Goal: Transaction & Acquisition: Download file/media

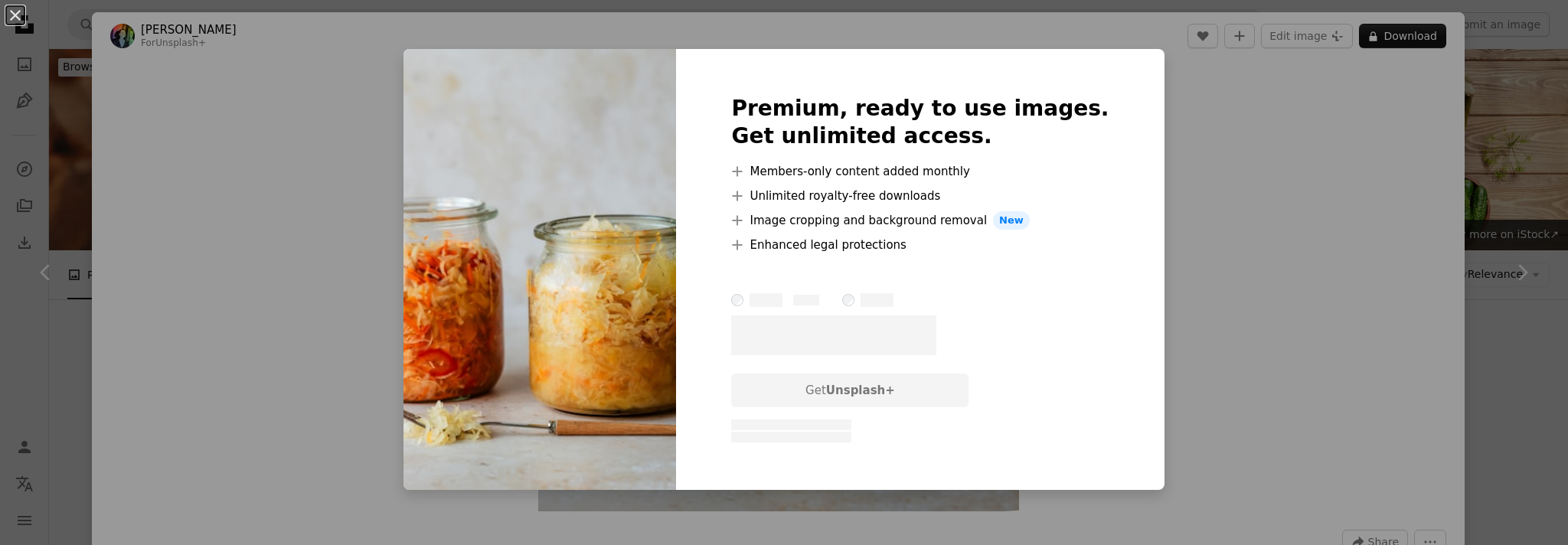
scroll to position [12589, 0]
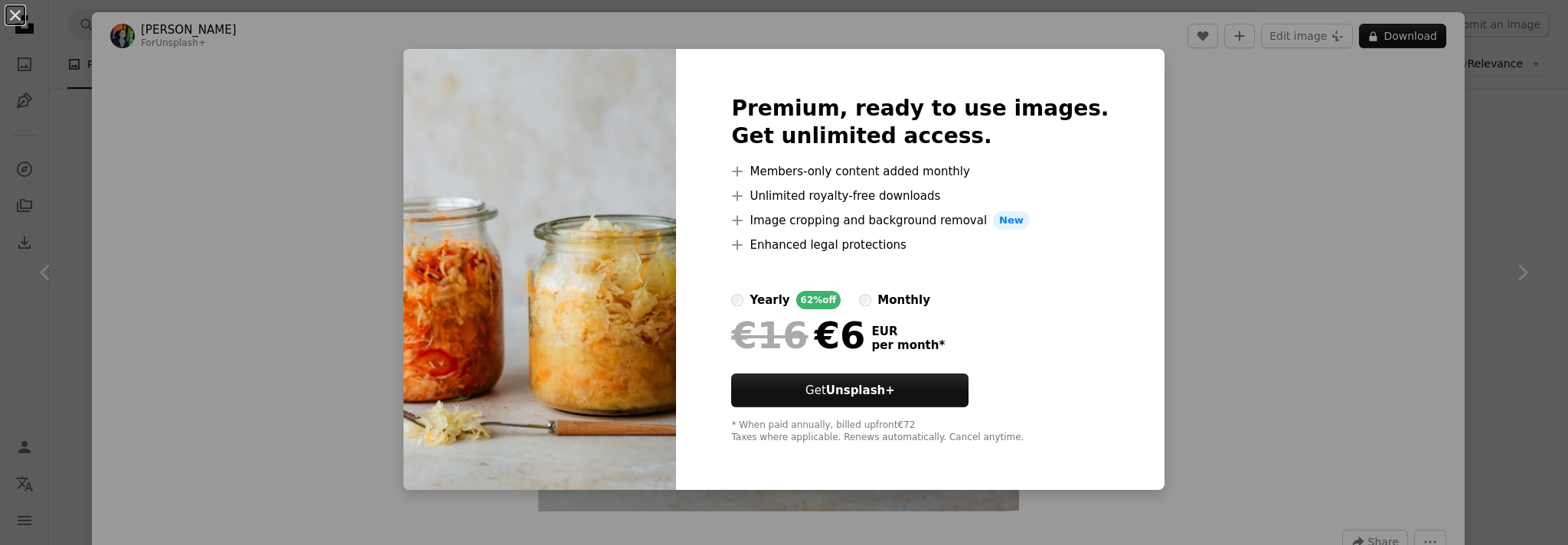
click at [1203, 121] on div "An X shape Premium, ready to use images. Get unlimited access. A plus sign Memb…" at bounding box center [784, 272] width 1568 height 545
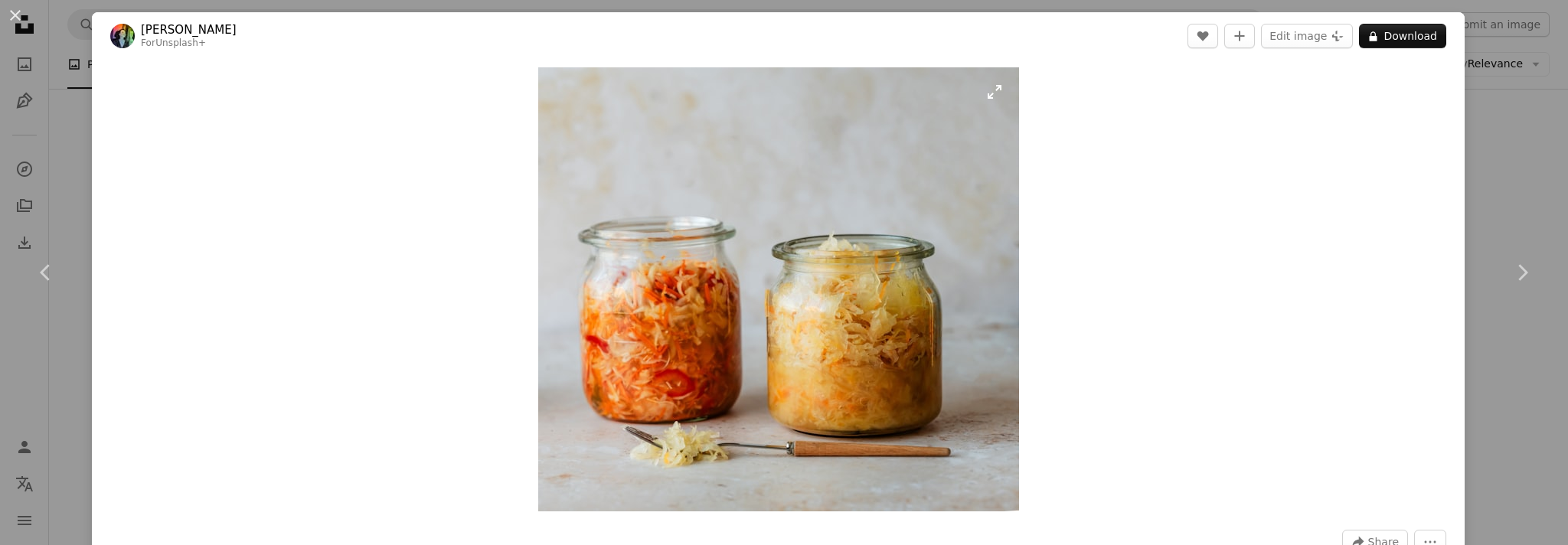
click at [773, 315] on img "Zoom in on this image" at bounding box center [778, 289] width 481 height 444
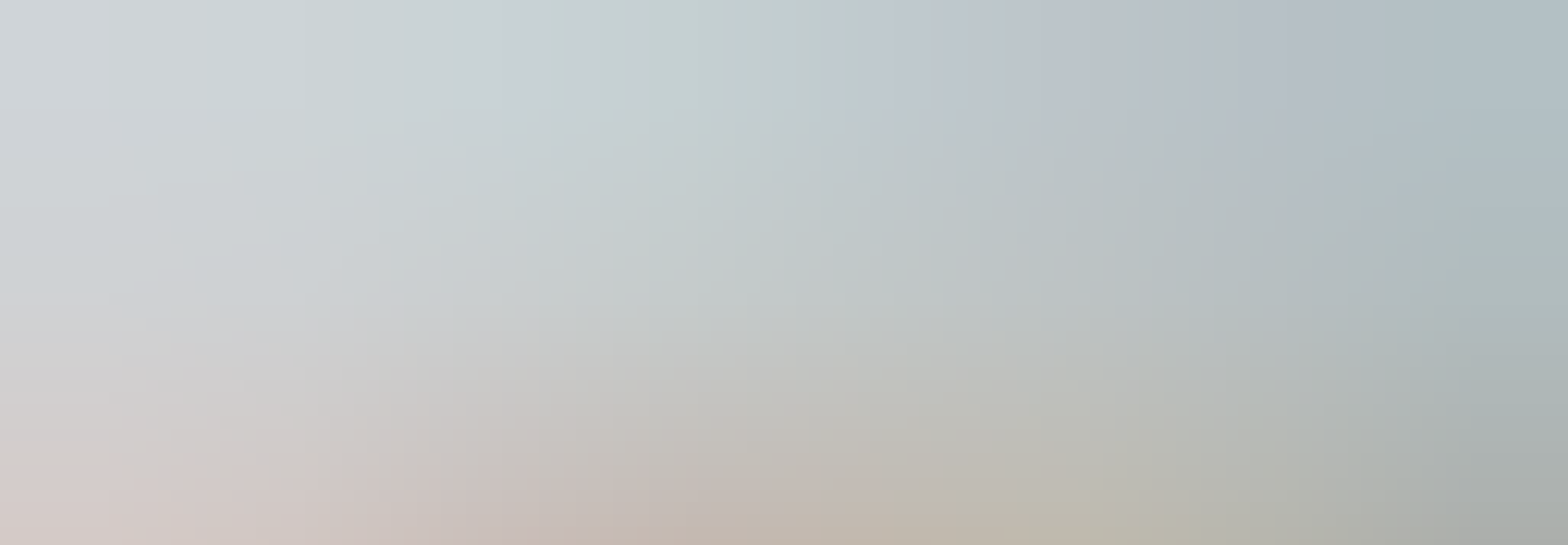
scroll to position [452, 0]
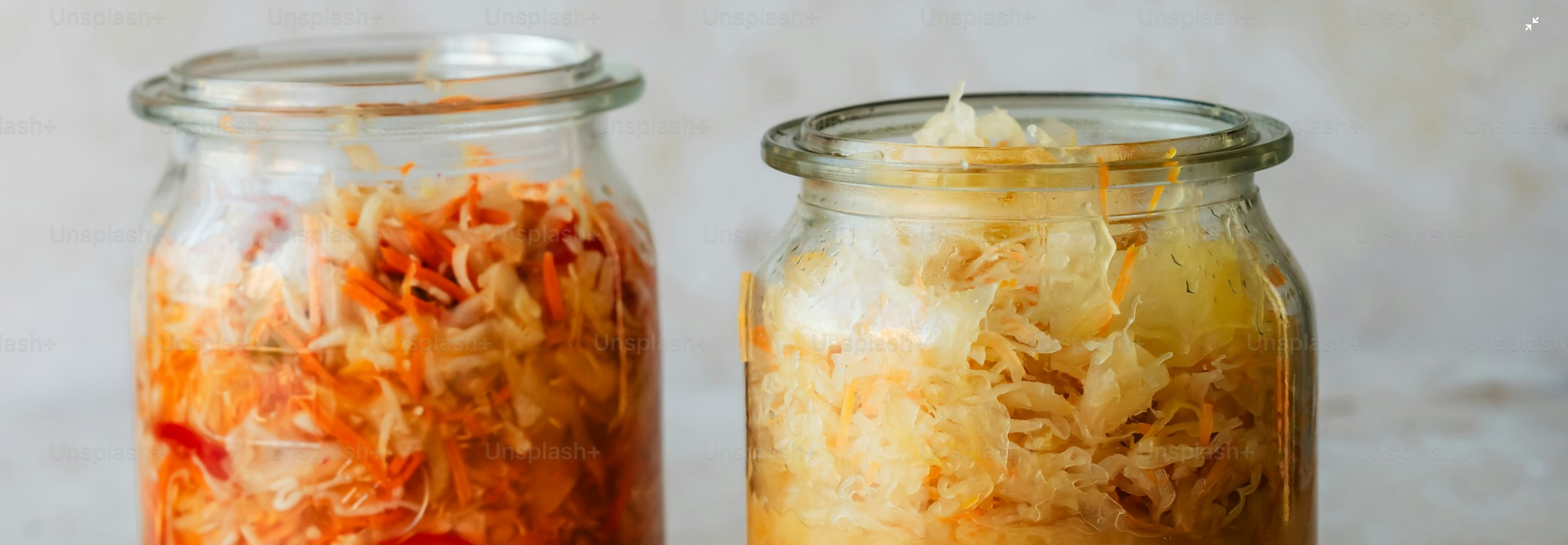
click at [774, 303] on img "Zoom out on this image" at bounding box center [784, 272] width 1569 height 1450
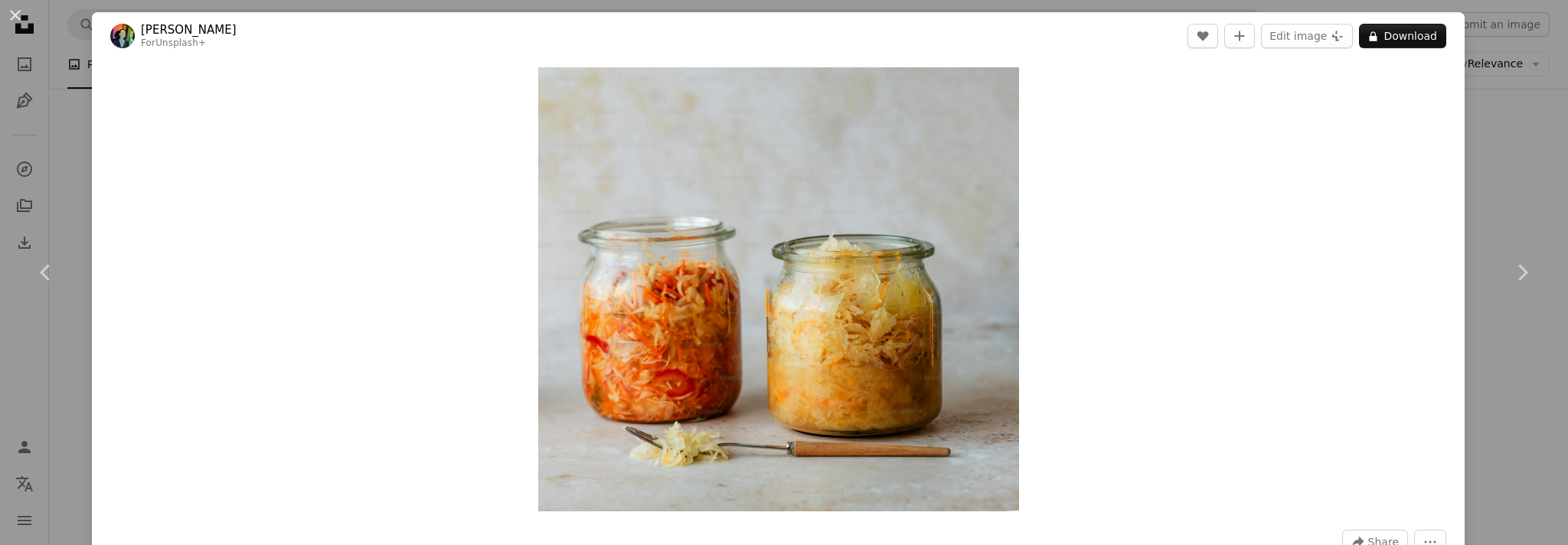
click at [1525, 149] on div "An X shape Chevron left Chevron right [PERSON_NAME] For Unsplash+ A heart A plu…" at bounding box center [784, 272] width 1568 height 545
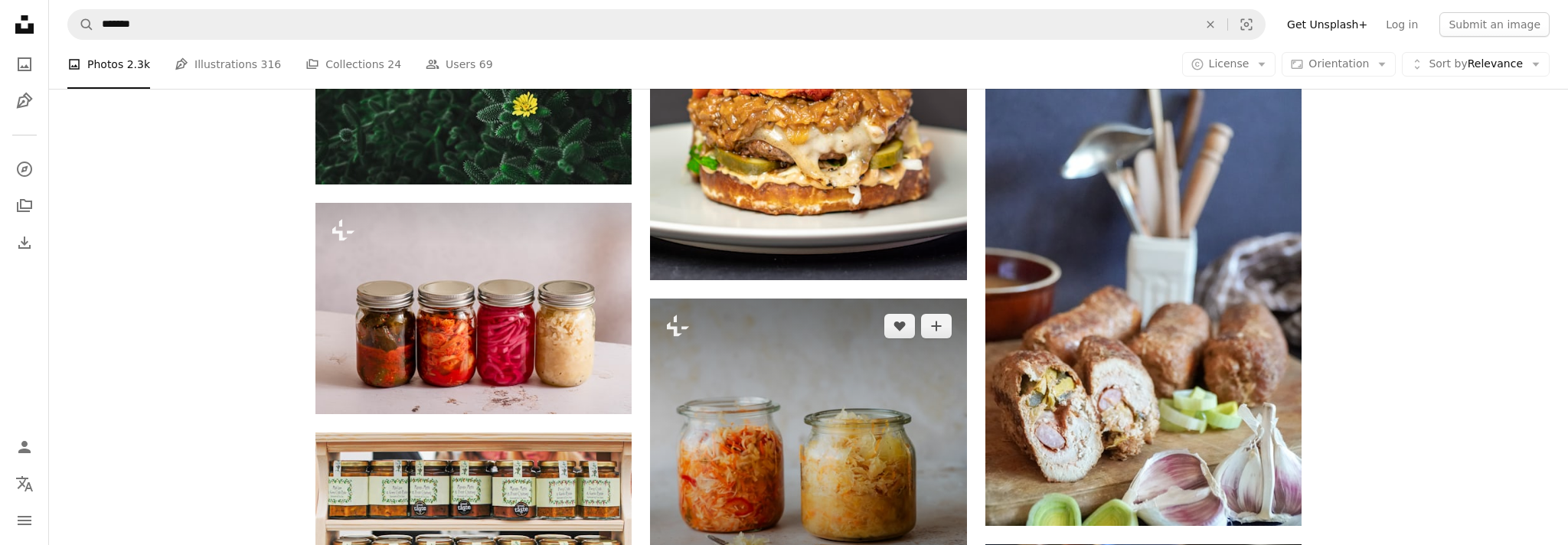
click at [828, 298] on img at bounding box center [808, 445] width 316 height 292
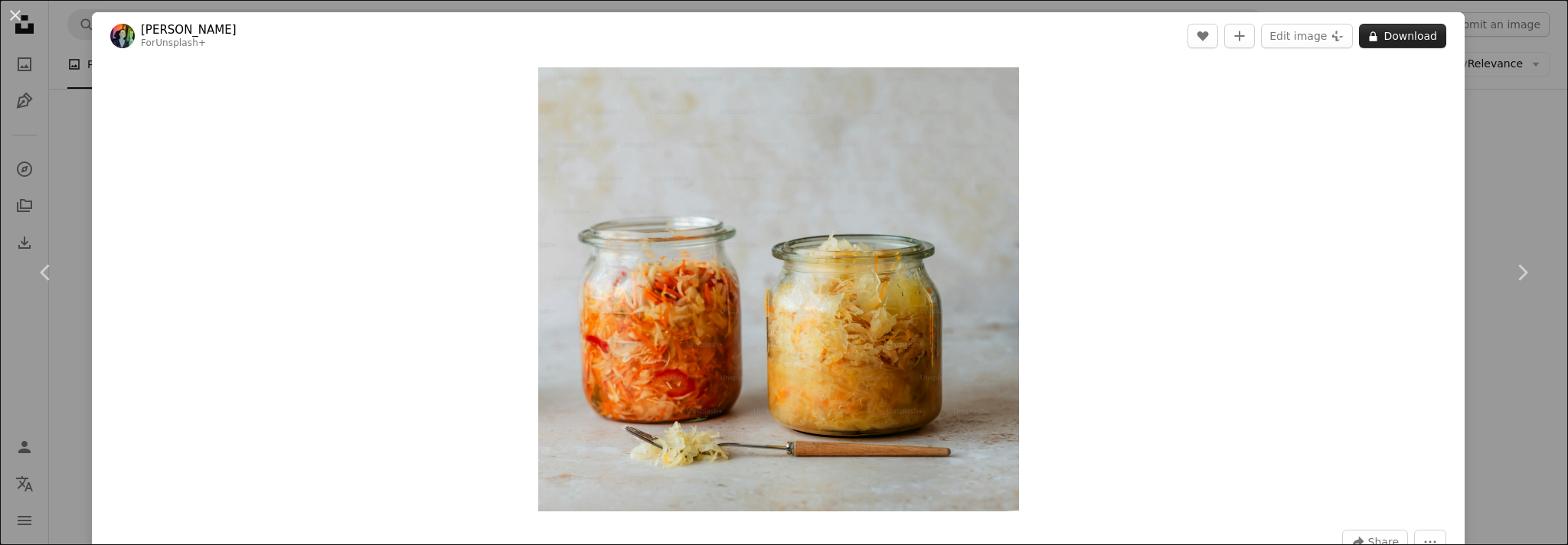
click at [1404, 32] on button "A lock Download" at bounding box center [1402, 36] width 88 height 25
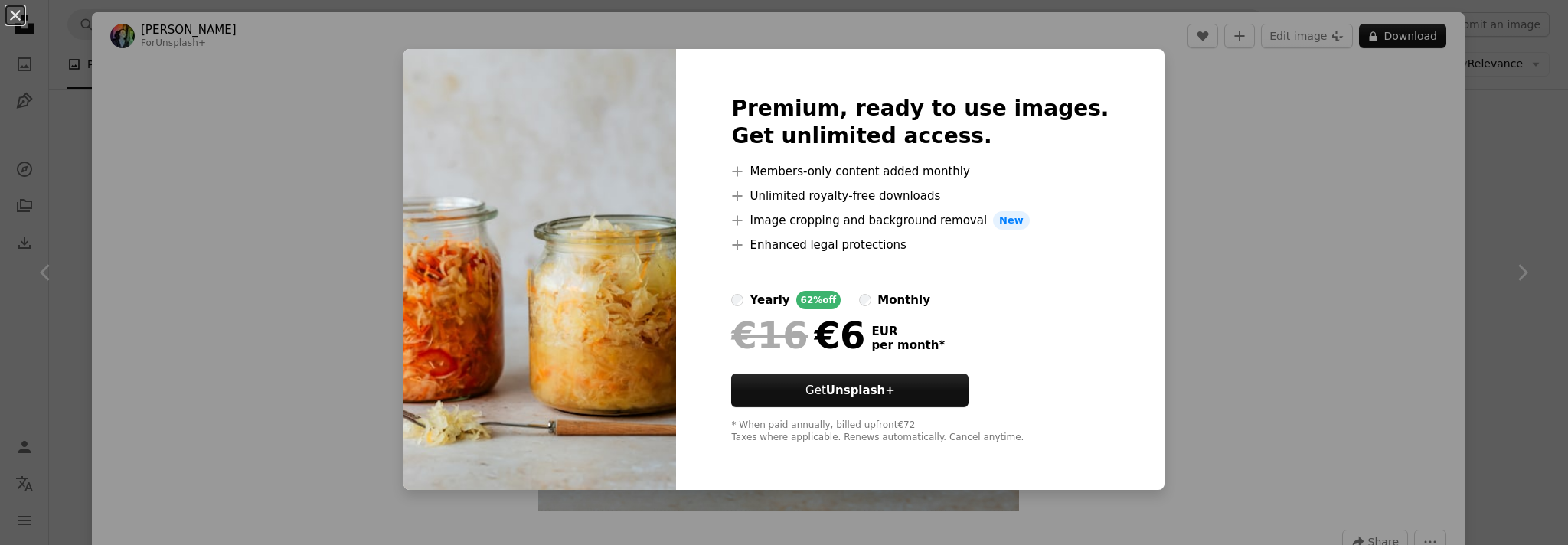
click at [1497, 127] on div "An X shape Premium, ready to use images. Get unlimited access. A plus sign Memb…" at bounding box center [784, 272] width 1568 height 545
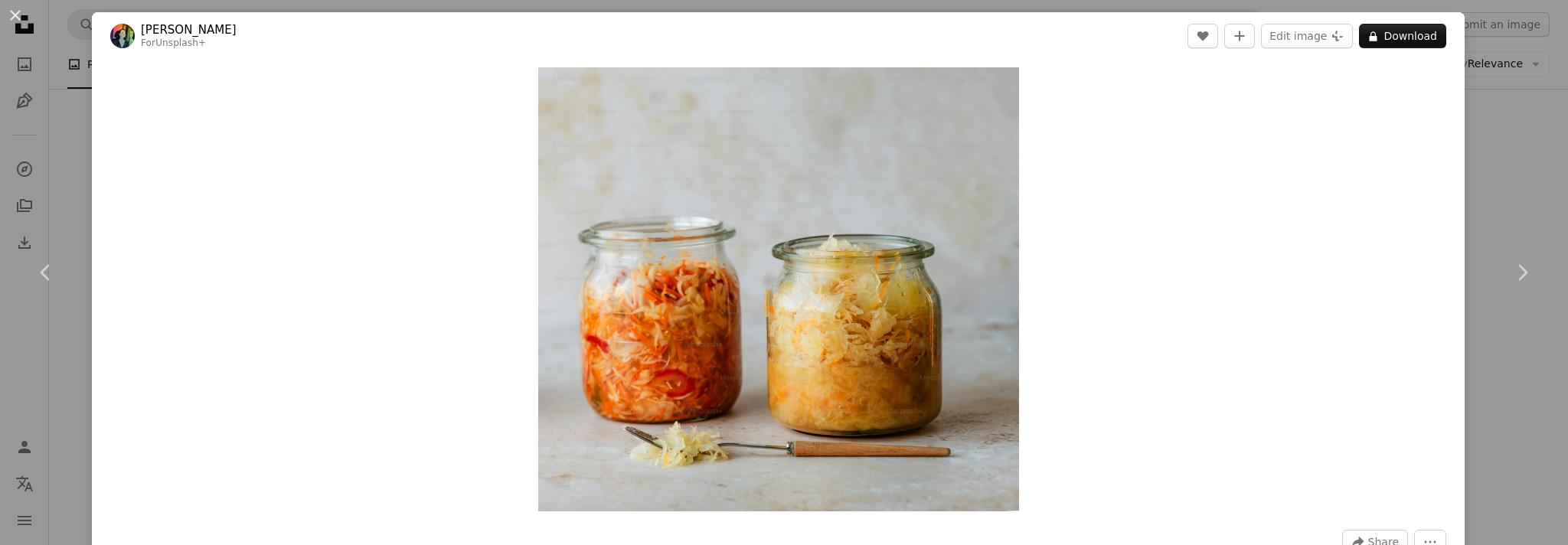
click at [1513, 142] on div "An X shape Chevron left Chevron right [PERSON_NAME] For Unsplash+ A heart A plu…" at bounding box center [784, 272] width 1568 height 545
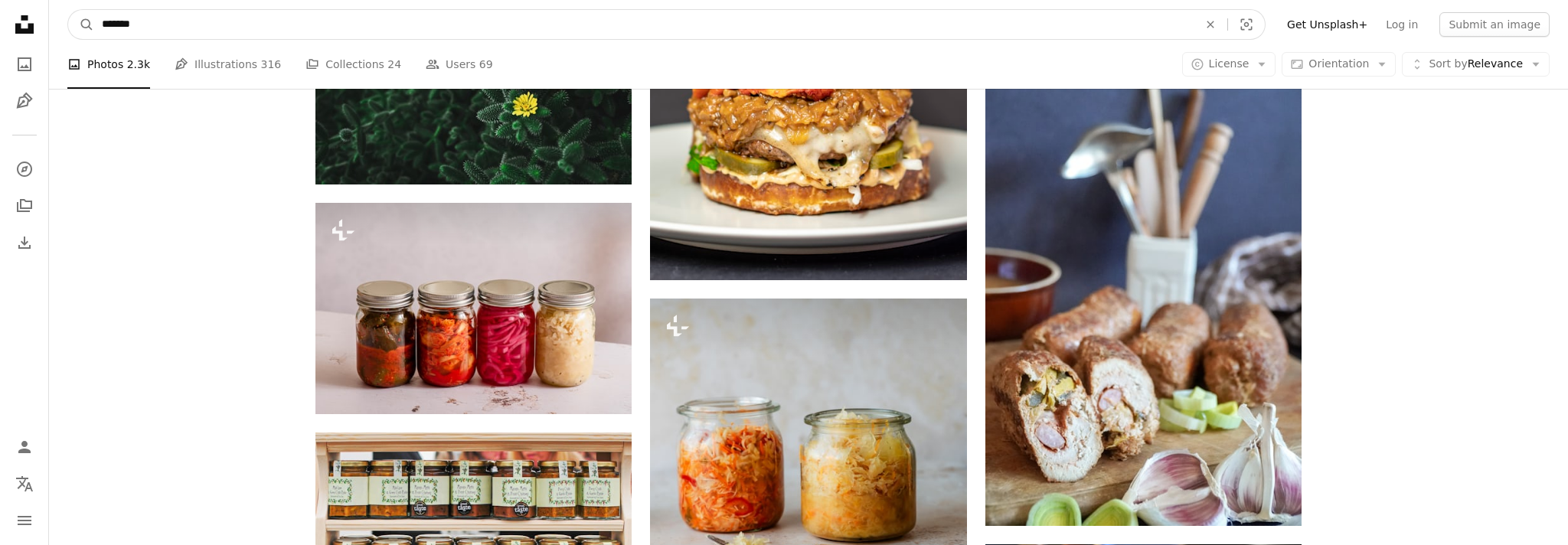
click at [528, 36] on input "*******" at bounding box center [643, 25] width 1099 height 29
click at [513, 30] on input "*******" at bounding box center [643, 25] width 1099 height 29
type input "**********"
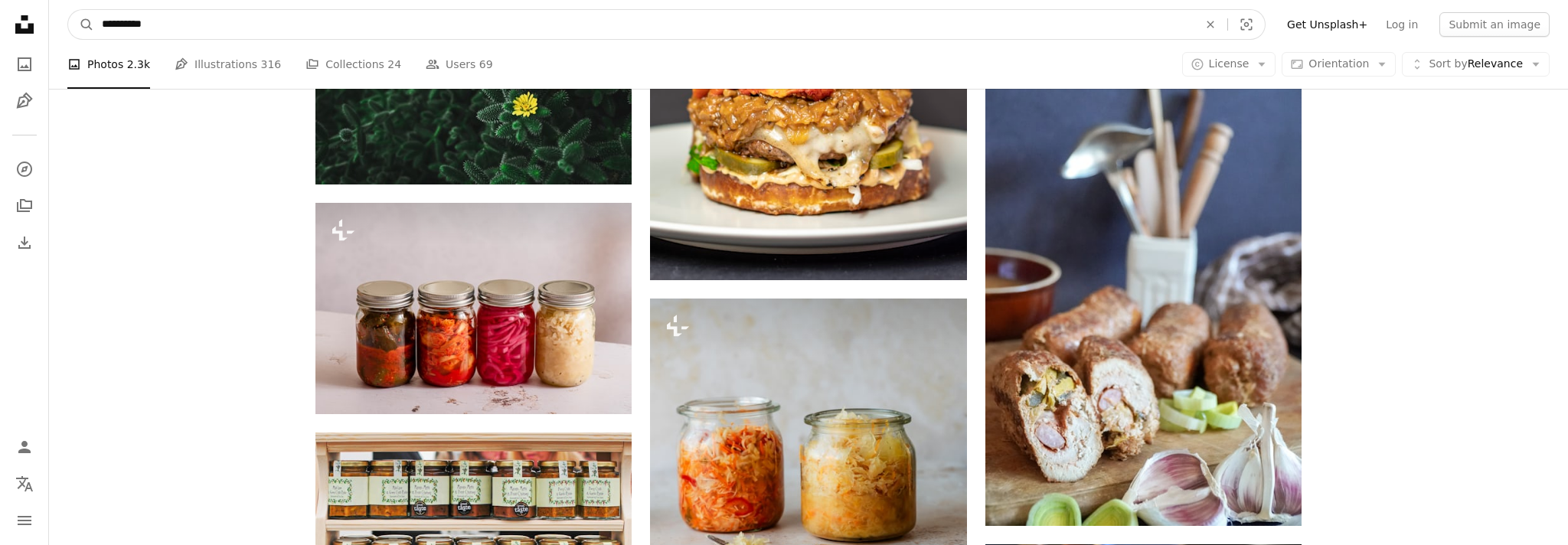
click button "A magnifying glass" at bounding box center [81, 25] width 26 height 29
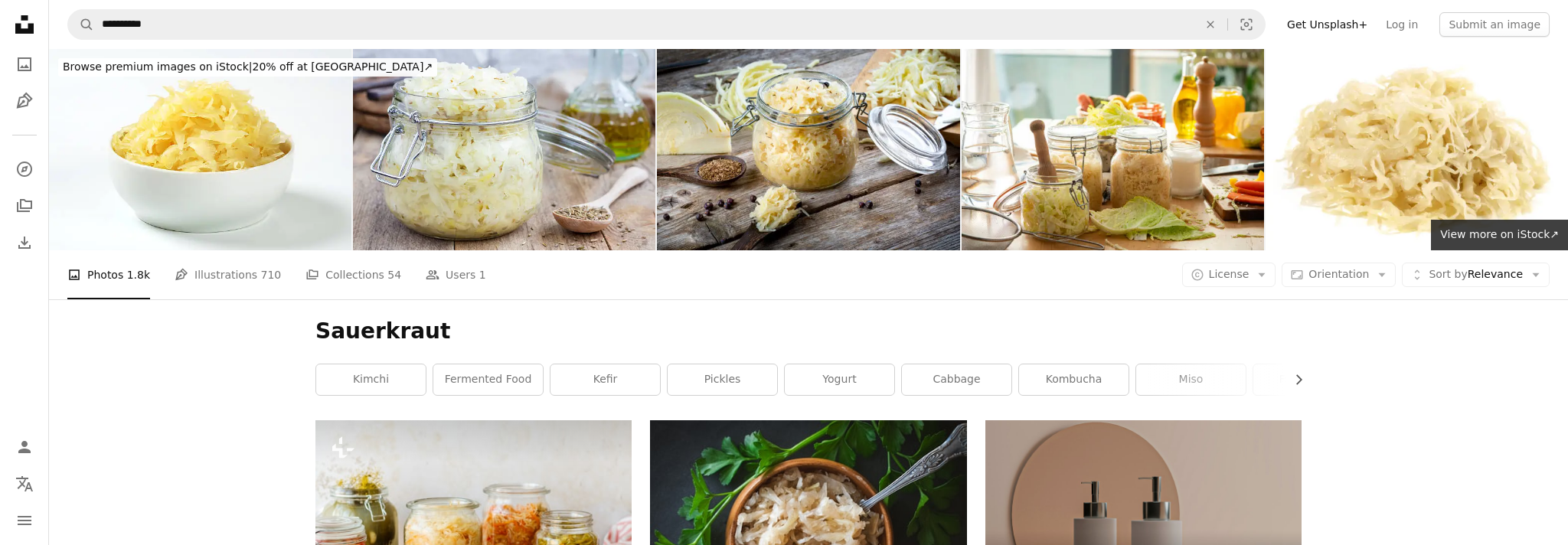
scroll to position [37, 0]
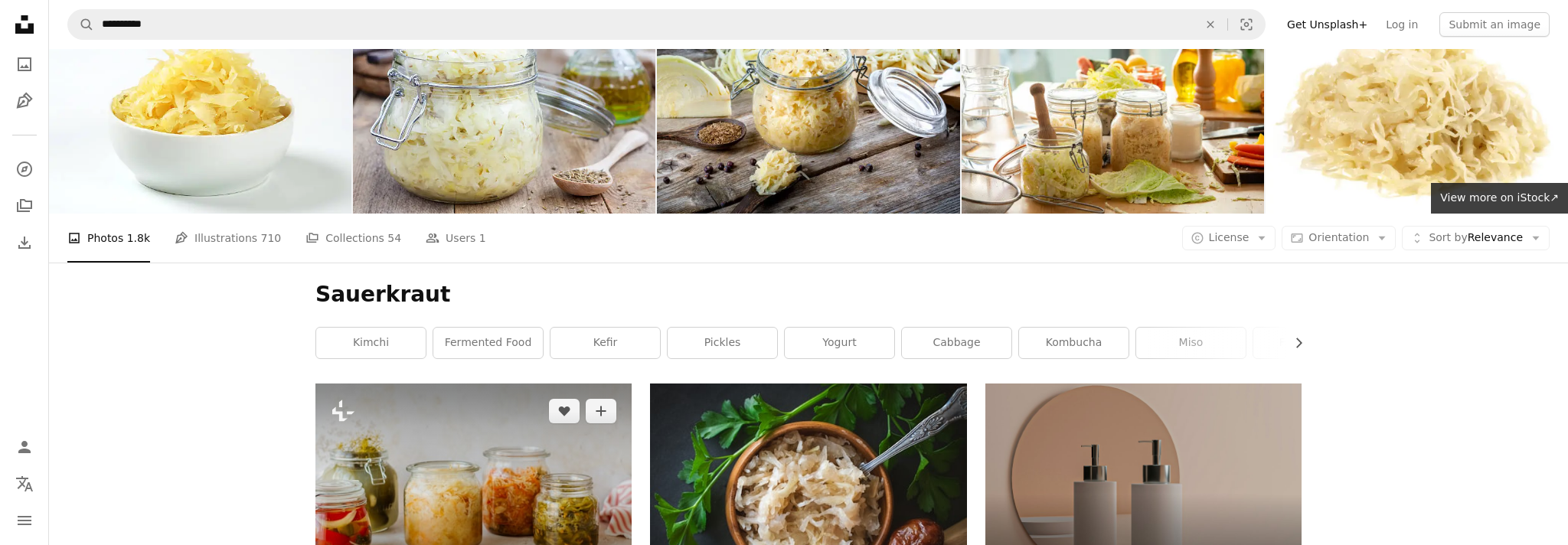
click at [524, 383] on img at bounding box center [473, 489] width 316 height 211
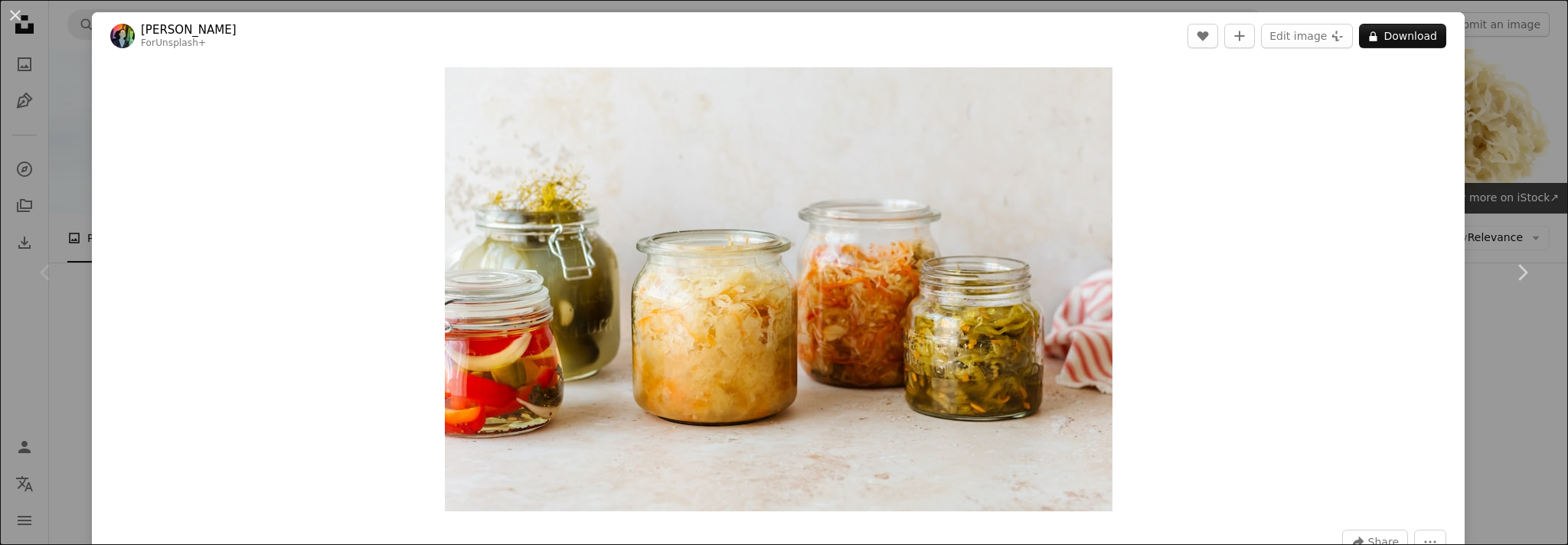
click at [1493, 143] on div "An X shape Chevron left Chevron right [PERSON_NAME] For Unsplash+ A heart A plu…" at bounding box center [784, 272] width 1568 height 545
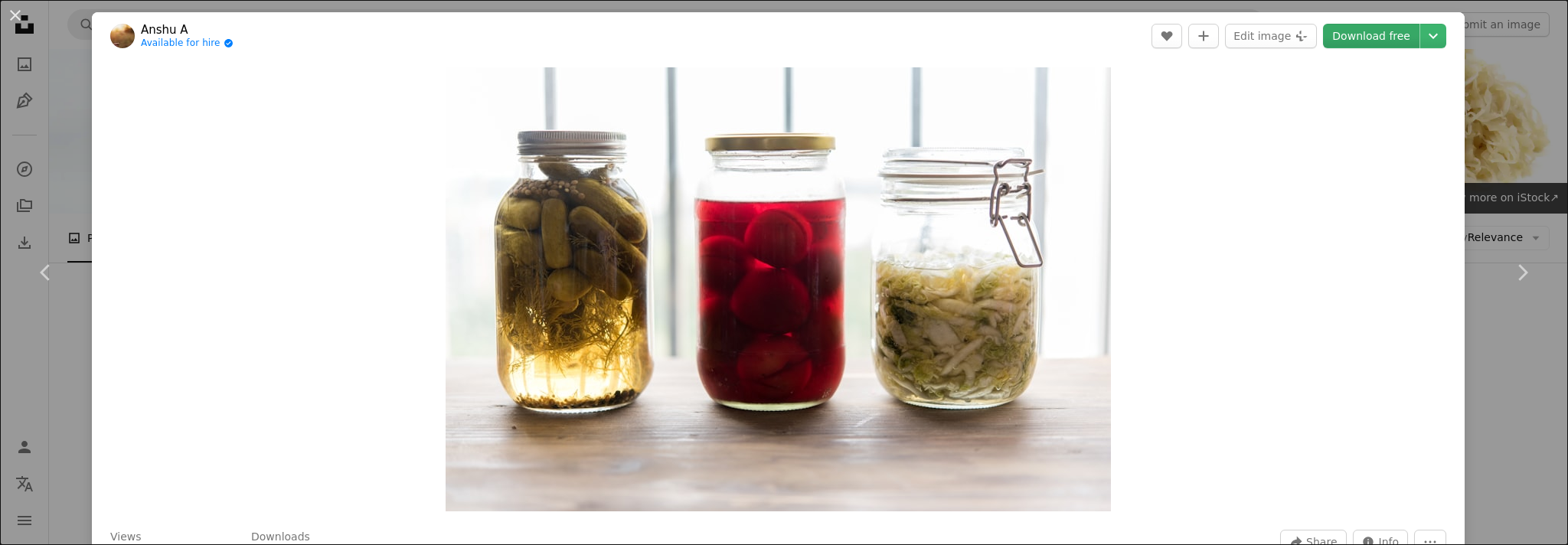
click at [1390, 27] on link "Download free" at bounding box center [1370, 36] width 96 height 25
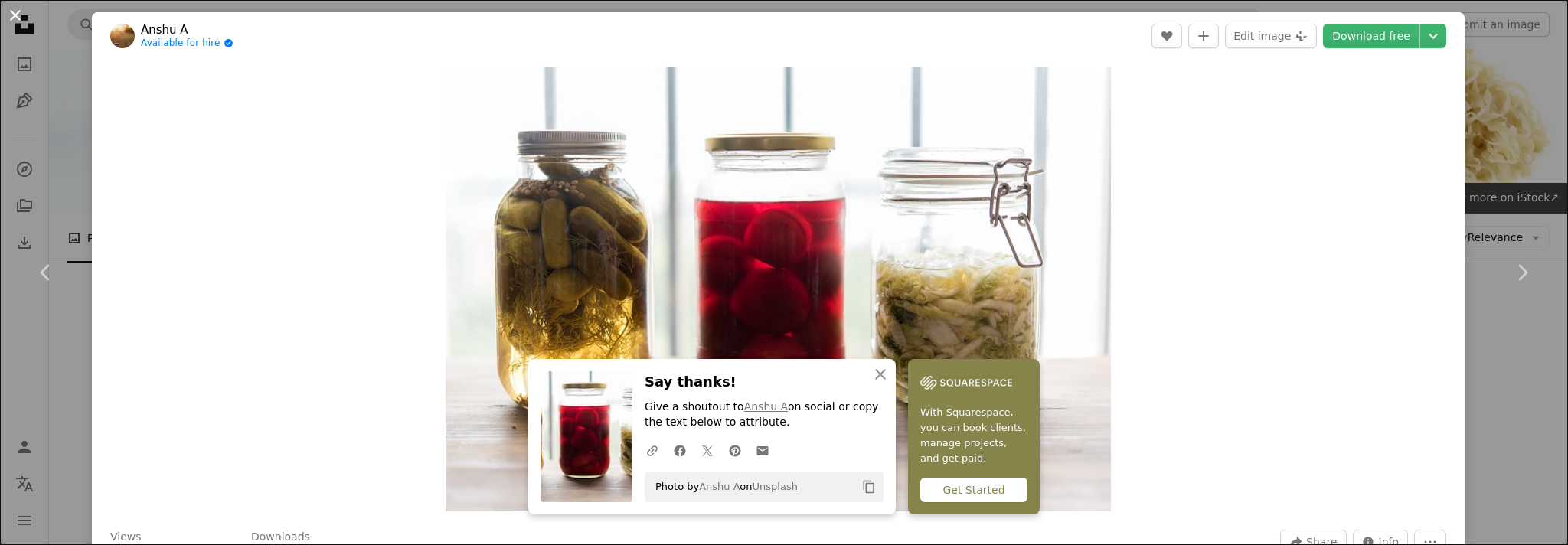
click at [13, 10] on button "An X shape" at bounding box center [15, 15] width 19 height 19
